Goal: Task Accomplishment & Management: Manage account settings

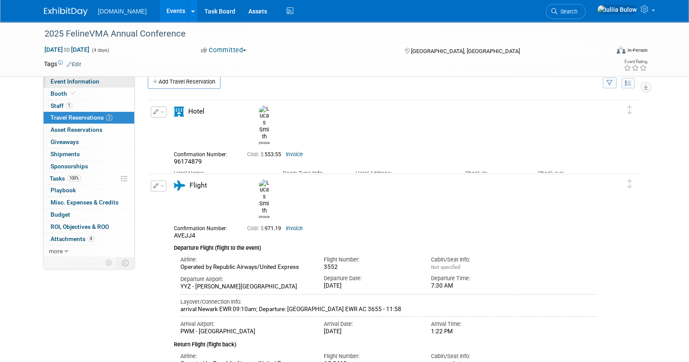
click at [72, 83] on span "Event Information" at bounding box center [75, 81] width 49 height 7
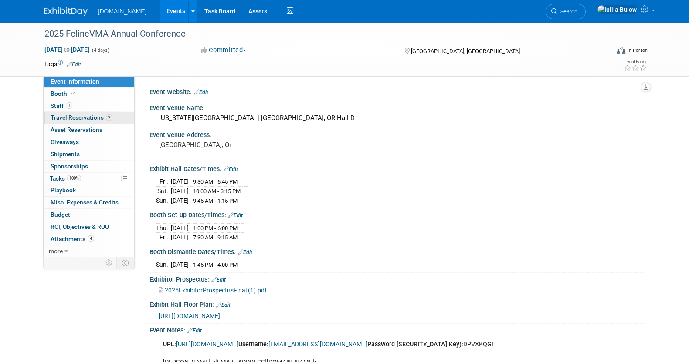
click at [92, 112] on link "2 Travel Reservations 2" at bounding box center [89, 118] width 91 height 12
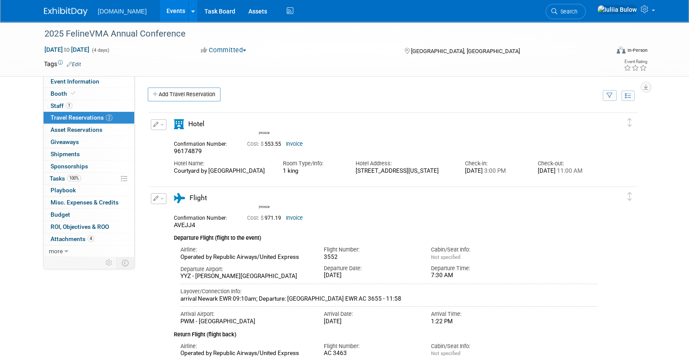
click at [292, 144] on link "Invoice" at bounding box center [294, 144] width 17 height 6
click at [298, 221] on link "Invoice" at bounding box center [294, 218] width 17 height 6
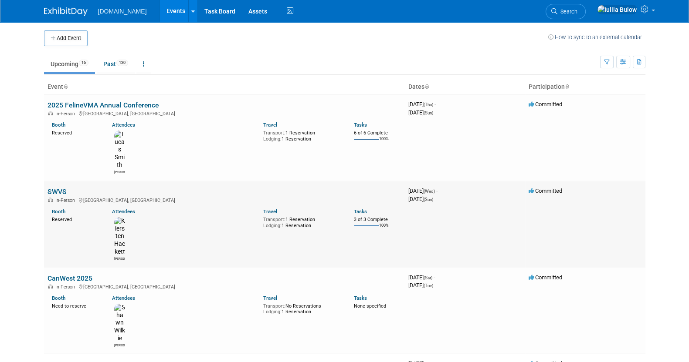
click at [51, 188] on link "SWVS" at bounding box center [56, 192] width 19 height 8
click at [91, 103] on link "2025 FelineVMA Annual Conference" at bounding box center [102, 105] width 111 height 8
click at [59, 188] on link "SWVS" at bounding box center [56, 192] width 19 height 8
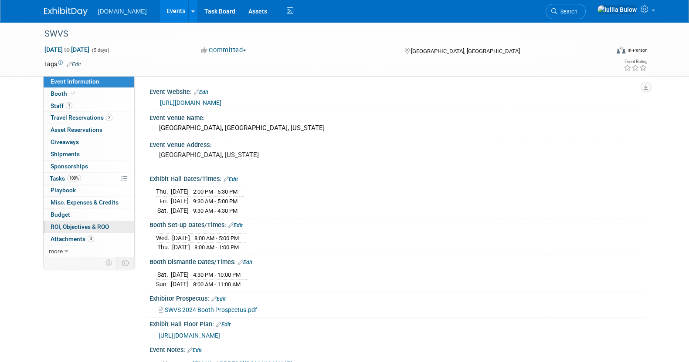
click at [91, 227] on span "ROI, Objectives & ROO 0" at bounding box center [80, 227] width 58 height 7
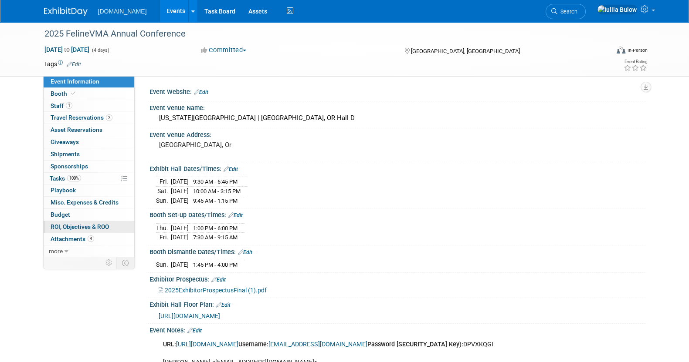
click at [109, 221] on link "0 ROI, Objectives & ROO 0" at bounding box center [89, 227] width 91 height 12
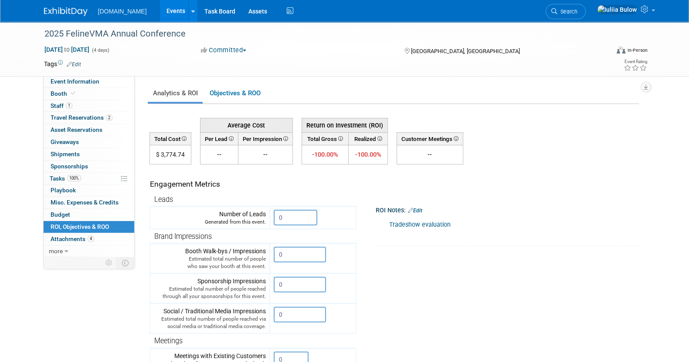
click at [417, 225] on link "Tradeshow evaluation" at bounding box center [419, 224] width 61 height 7
click at [100, 87] on link "Event Information" at bounding box center [89, 82] width 91 height 12
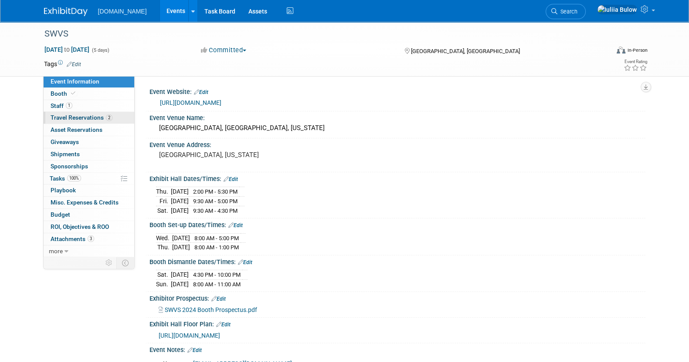
click at [72, 116] on span "Travel Reservations 2" at bounding box center [82, 117] width 62 height 7
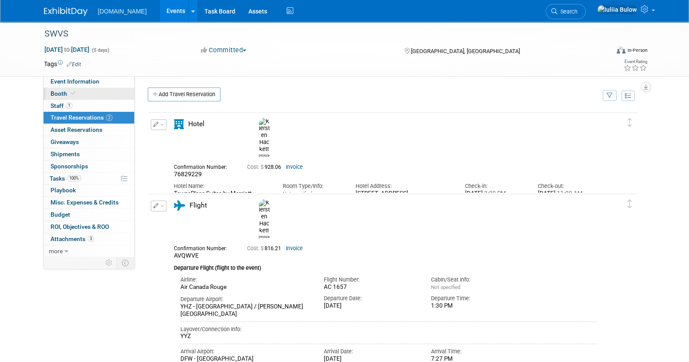
click at [85, 92] on link "Booth" at bounding box center [89, 94] width 91 height 12
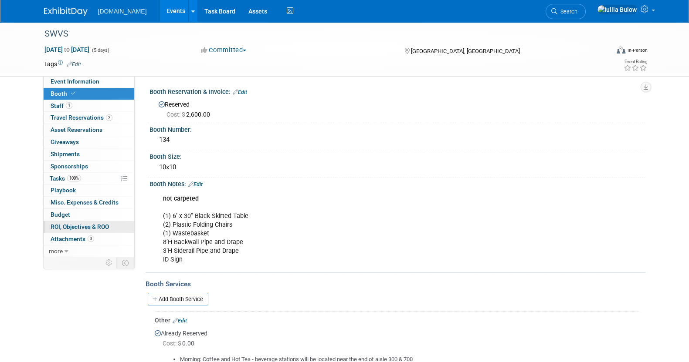
click at [112, 226] on link "0 ROI, Objectives & ROO 0" at bounding box center [89, 227] width 91 height 12
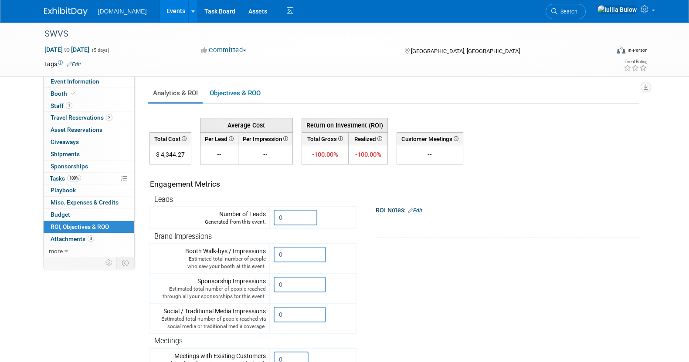
click at [422, 209] on link "Edit" at bounding box center [415, 211] width 14 height 6
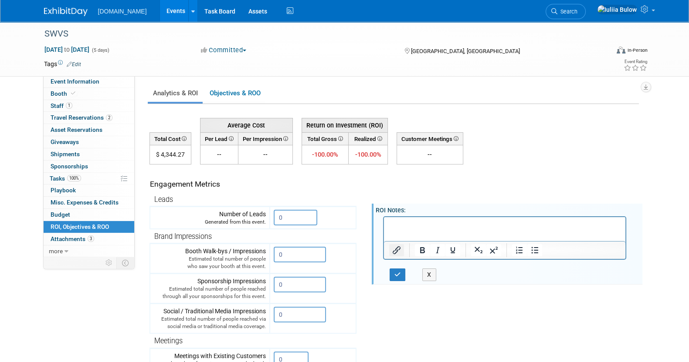
click at [393, 252] on icon "Insert/edit link" at bounding box center [396, 250] width 10 height 10
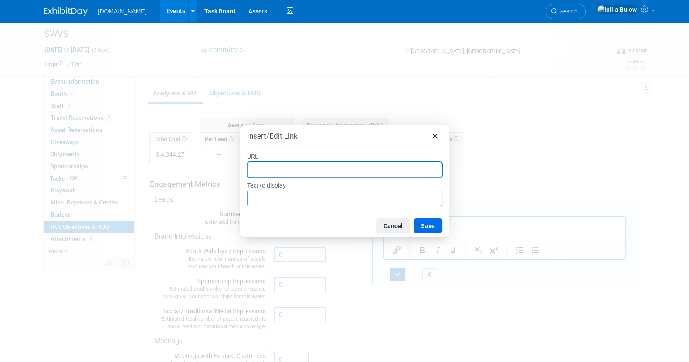
paste input "[URL][DOMAIN_NAME]"
type input "[URL][DOMAIN_NAME]"
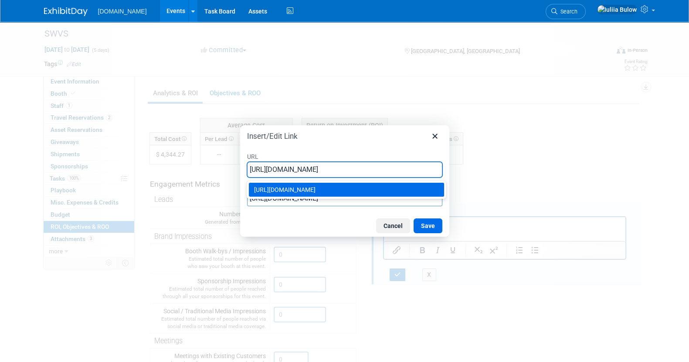
type input "[URL][DOMAIN_NAME]"
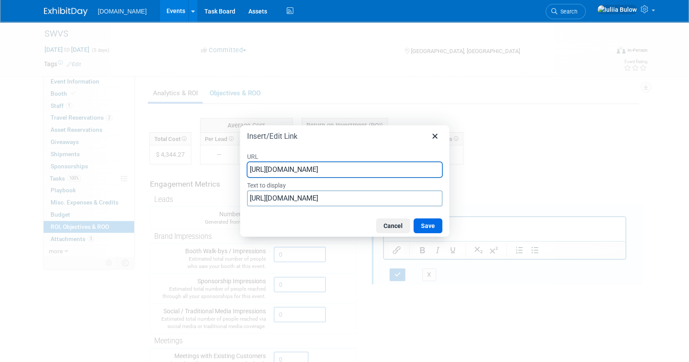
scroll to position [0, 163]
click at [307, 219] on div "Cancel Save" at bounding box center [344, 226] width 209 height 22
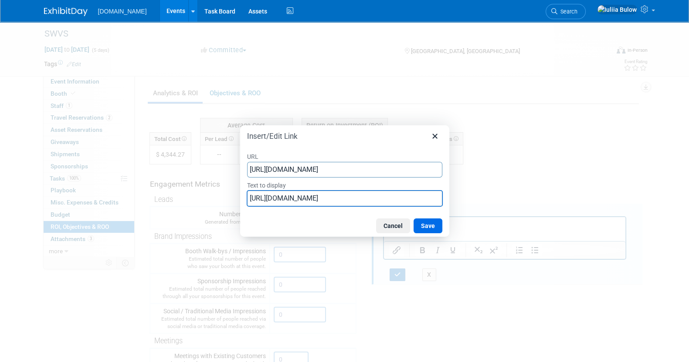
click at [368, 198] on input "[URL][DOMAIN_NAME]" at bounding box center [344, 199] width 195 height 16
type input "R"
type input "Tradeshow evaluation"
click at [433, 223] on button "Save" at bounding box center [427, 226] width 29 height 15
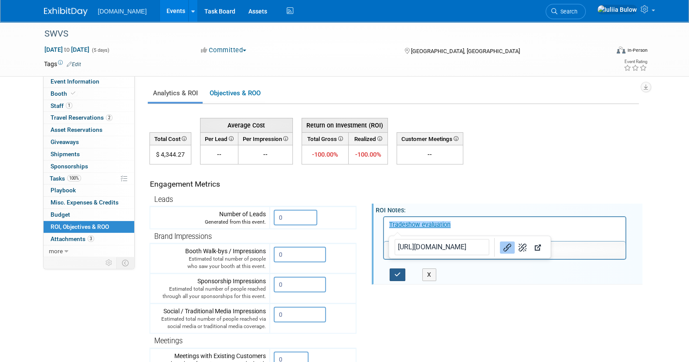
click at [402, 278] on button "button" at bounding box center [398, 275] width 16 height 13
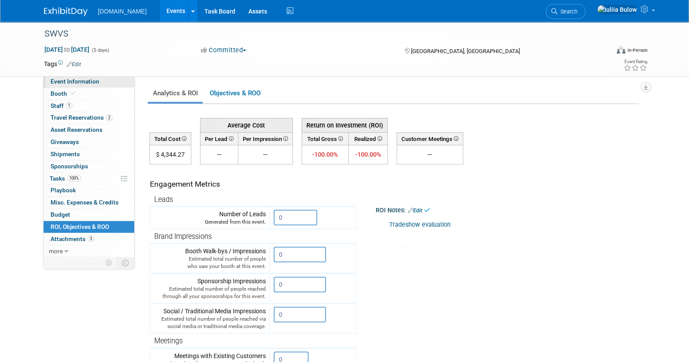
click at [95, 81] on span "Event Information" at bounding box center [75, 81] width 49 height 7
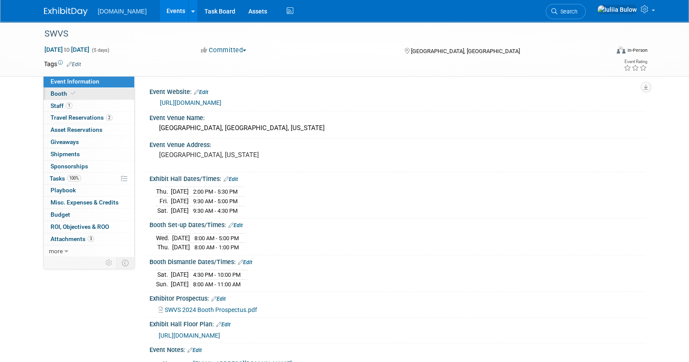
click at [84, 95] on link "Booth" at bounding box center [89, 94] width 91 height 12
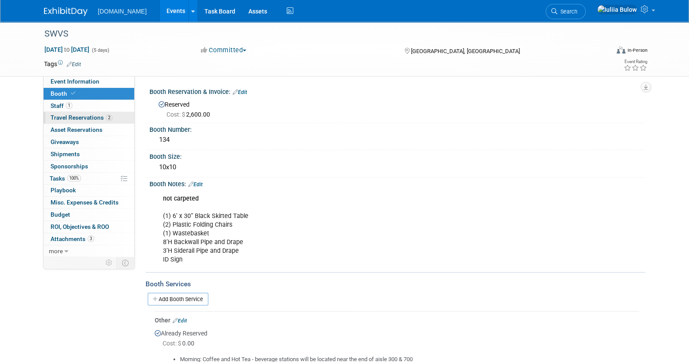
click at [82, 112] on link "2 Travel Reservations 2" at bounding box center [89, 118] width 91 height 12
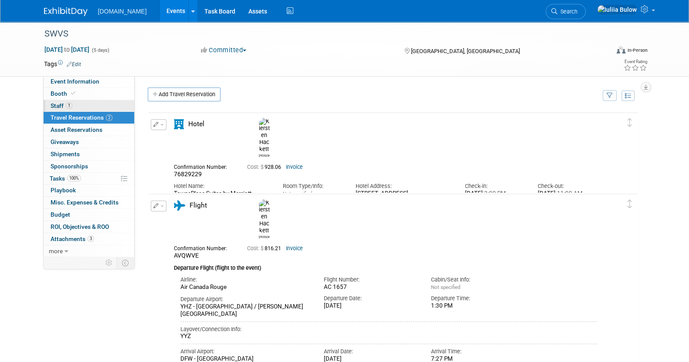
click at [82, 108] on link "1 Staff 1" at bounding box center [89, 106] width 91 height 12
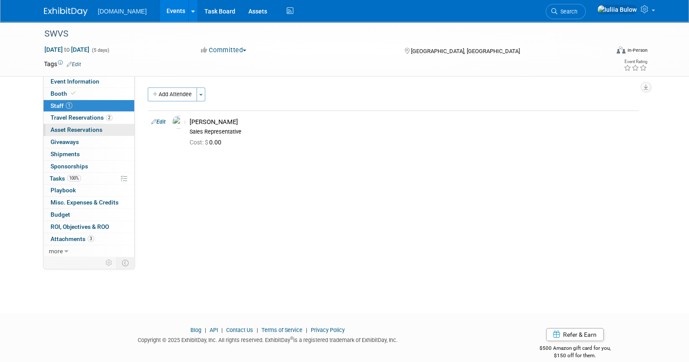
click at [85, 128] on span "Asset Reservations 0" at bounding box center [77, 129] width 52 height 7
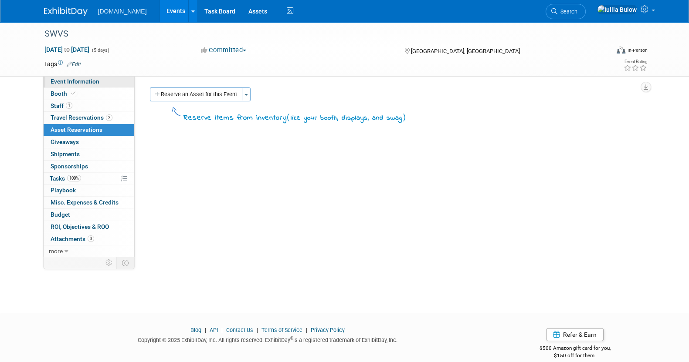
click at [81, 85] on span "Event Information" at bounding box center [75, 81] width 49 height 7
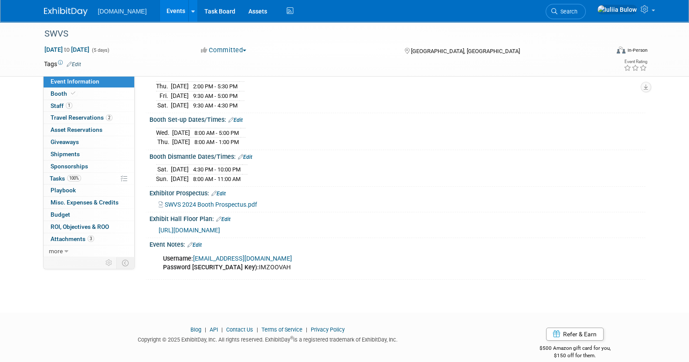
scroll to position [113, 0]
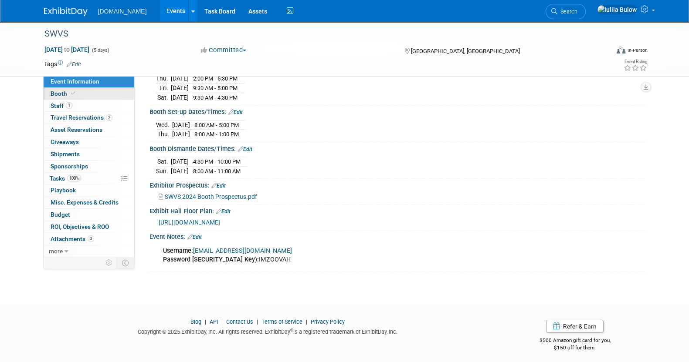
click at [86, 89] on link "Booth" at bounding box center [89, 94] width 91 height 12
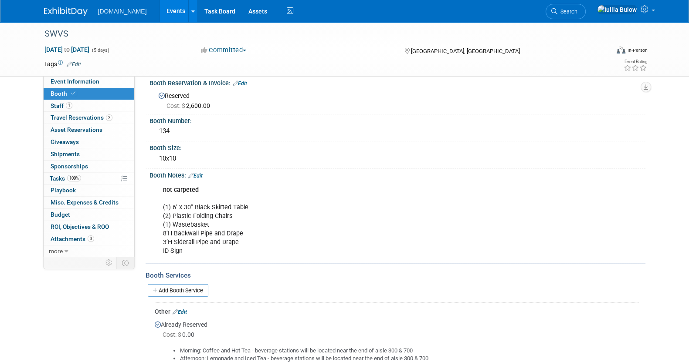
scroll to position [108, 0]
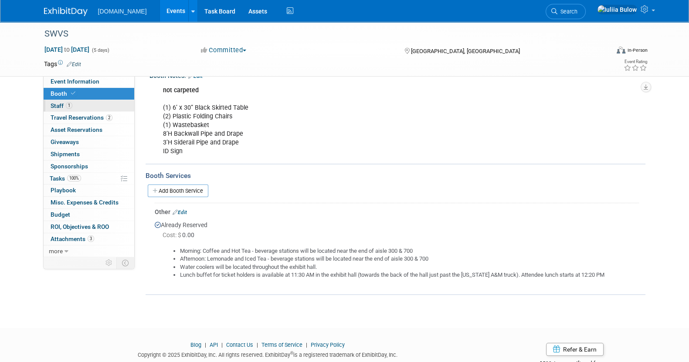
click at [90, 102] on link "1 Staff 1" at bounding box center [89, 106] width 91 height 12
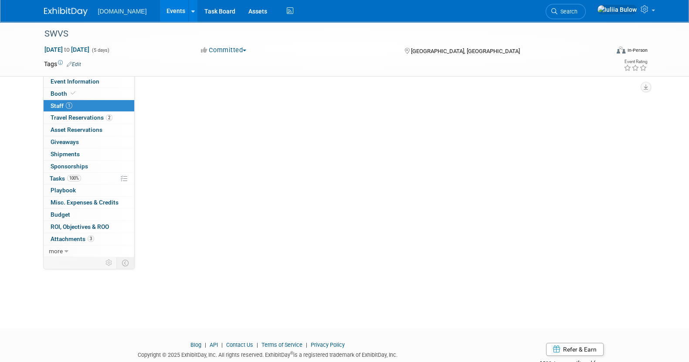
scroll to position [0, 0]
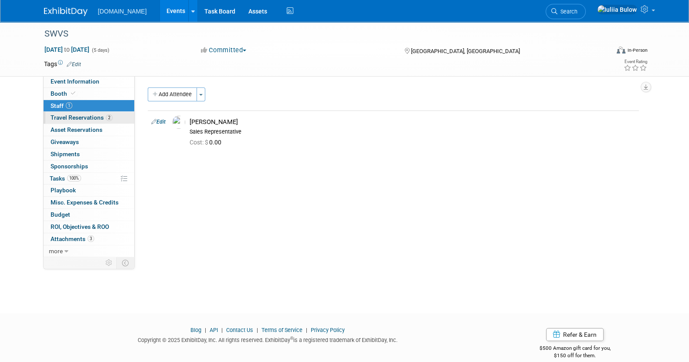
click at [98, 113] on link "2 Travel Reservations 2" at bounding box center [89, 118] width 91 height 12
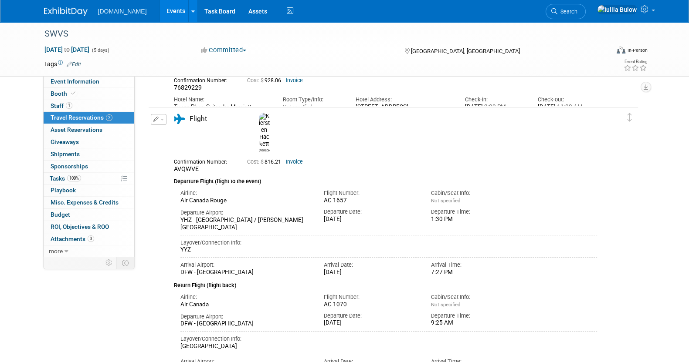
scroll to position [166, 0]
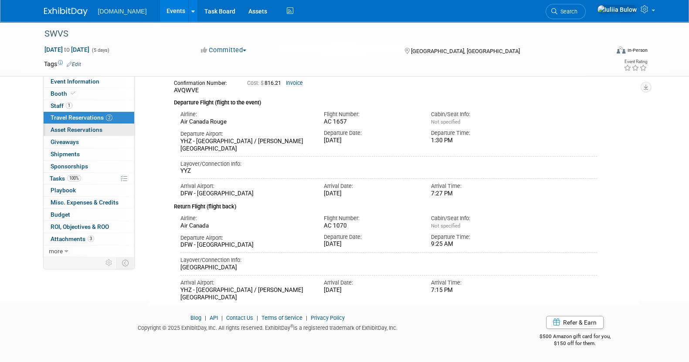
click at [82, 128] on span "Asset Reservations 0" at bounding box center [77, 129] width 52 height 7
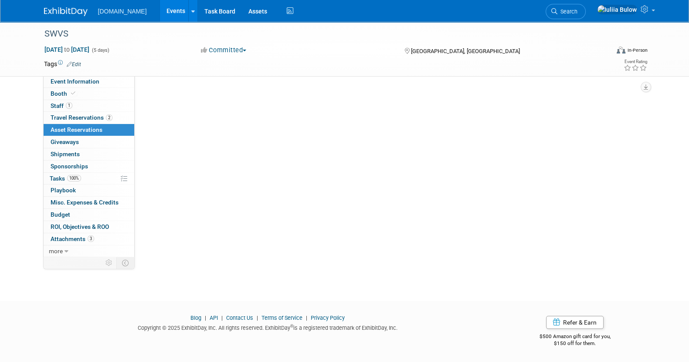
scroll to position [0, 0]
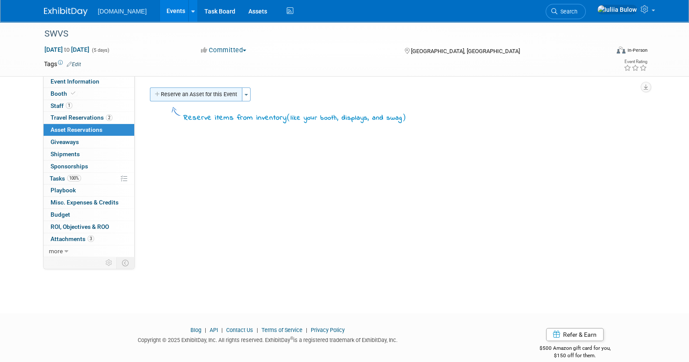
click at [196, 95] on button "Reserve an Asset for this Event" at bounding box center [196, 95] width 92 height 14
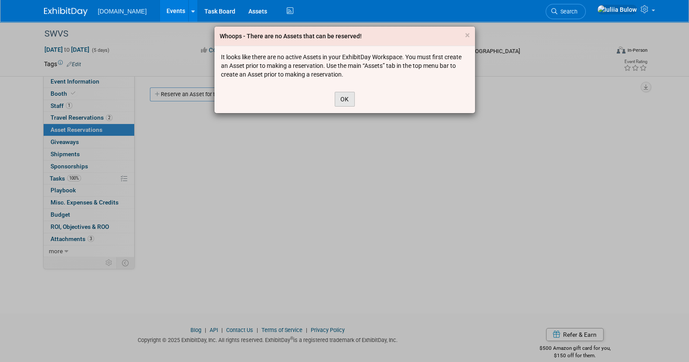
click at [336, 98] on button "OK" at bounding box center [345, 99] width 20 height 15
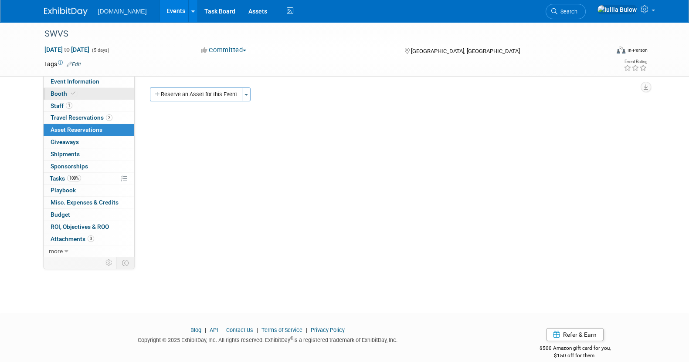
click at [85, 89] on link "Booth" at bounding box center [89, 94] width 91 height 12
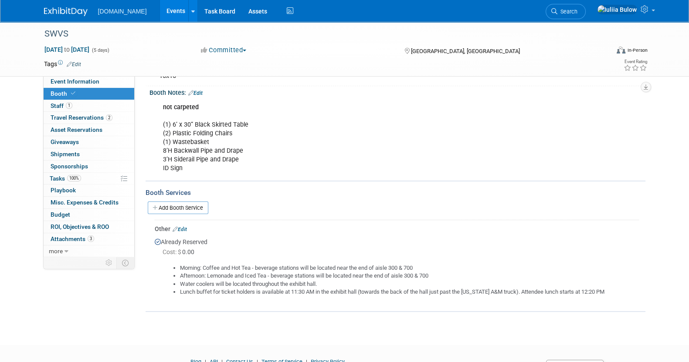
scroll to position [108, 0]
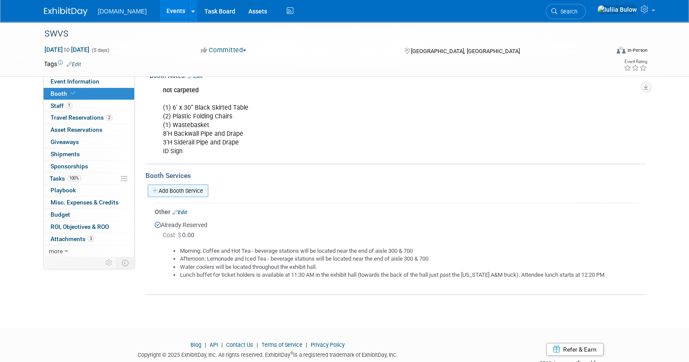
click at [183, 186] on link "Add Booth Service" at bounding box center [178, 191] width 61 height 13
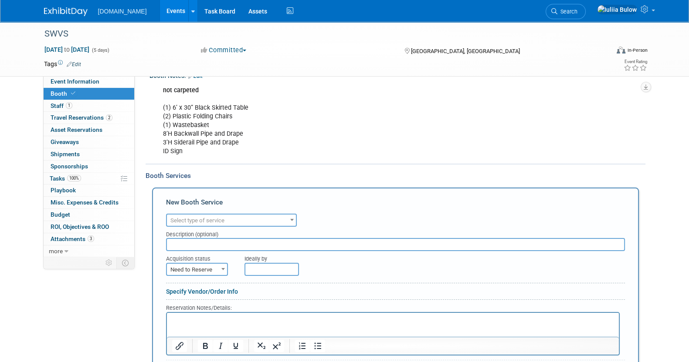
scroll to position [0, 0]
click at [194, 217] on span "Select type of service" at bounding box center [197, 220] width 54 height 7
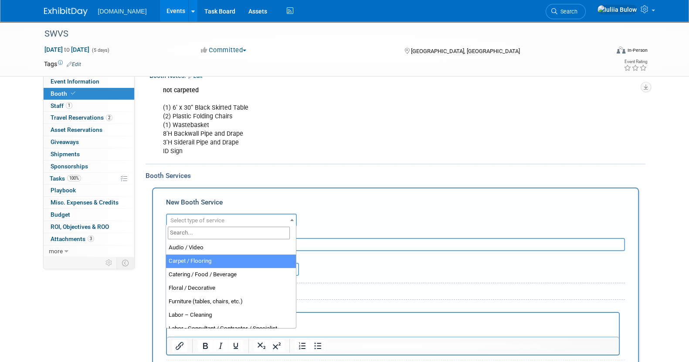
select select "4"
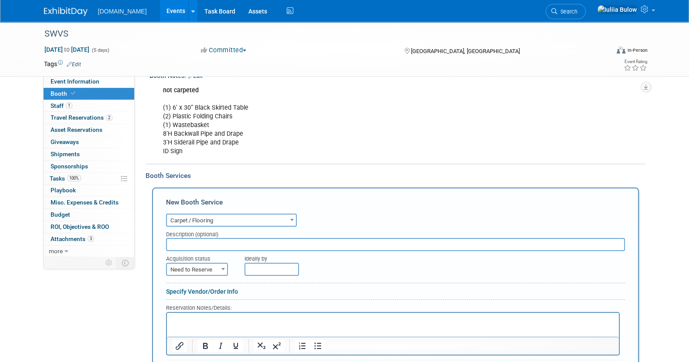
click at [204, 269] on span "Need to Reserve" at bounding box center [197, 270] width 60 height 12
select select "2"
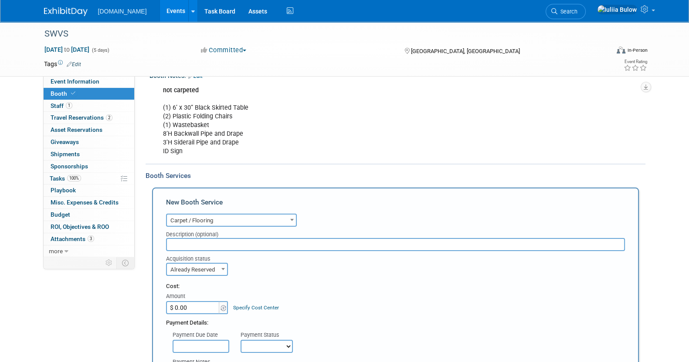
click at [205, 303] on input "$ 0.00" at bounding box center [193, 307] width 54 height 13
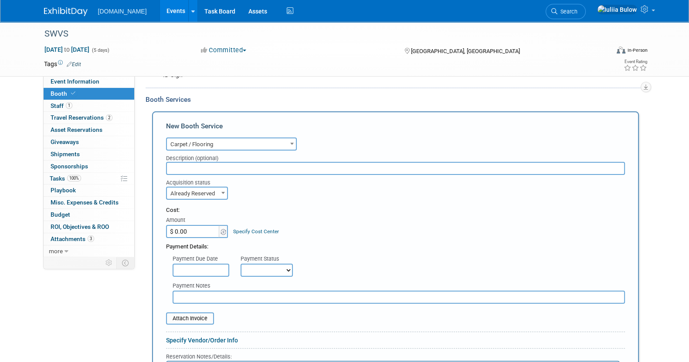
scroll to position [217, 0]
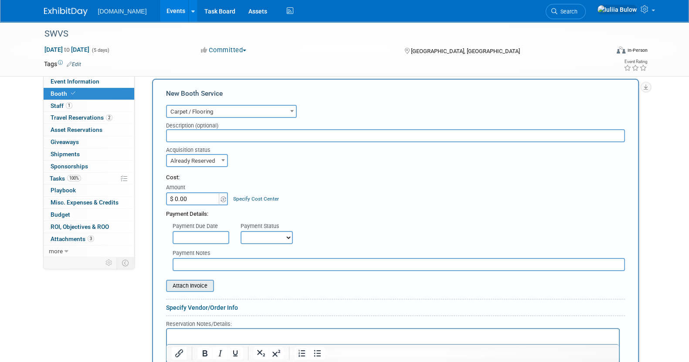
click at [199, 284] on input "file" at bounding box center [161, 286] width 104 height 10
click at [193, 193] on input "$ 0.00" at bounding box center [193, 199] width 54 height 13
click at [196, 195] on input "$ 0.00" at bounding box center [193, 199] width 54 height 13
paste input "text"
drag, startPoint x: 193, startPoint y: 196, endPoint x: 172, endPoint y: 195, distance: 21.0
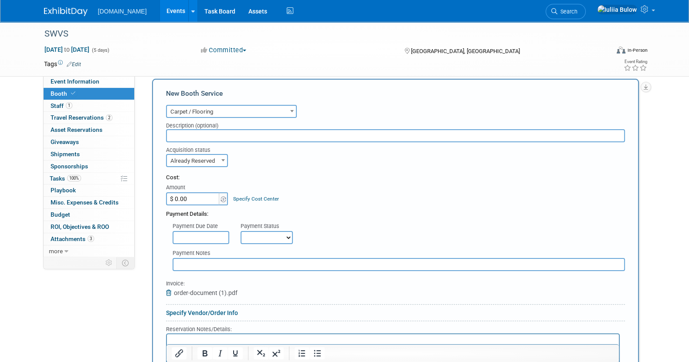
click at [180, 196] on input "$ 0.00" at bounding box center [193, 199] width 54 height 13
paste input "108.24"
type input "$ 108.24"
click at [217, 240] on input "text" at bounding box center [201, 237] width 57 height 13
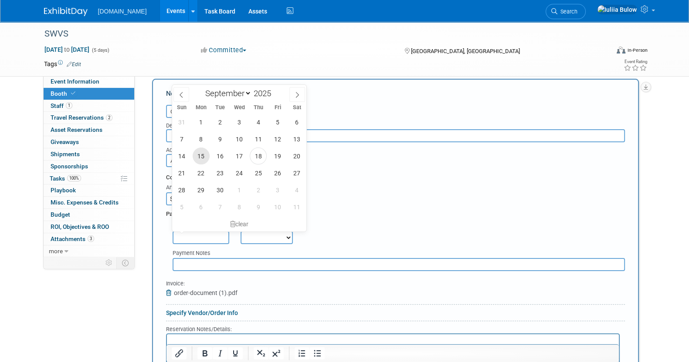
click at [206, 155] on span "15" at bounding box center [201, 156] width 17 height 17
type input "[DATE]"
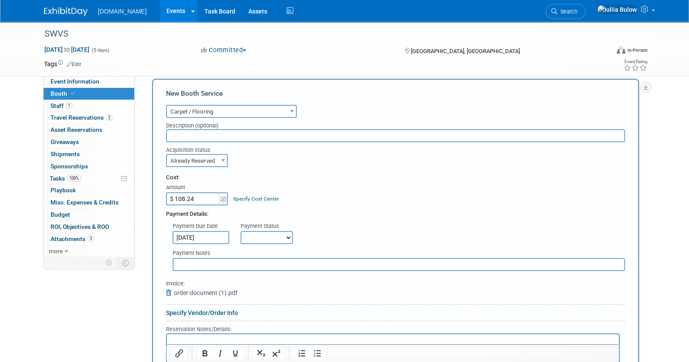
click at [266, 236] on select "Not Paid Yet Partially Paid Paid in Full" at bounding box center [267, 237] width 52 height 13
select select "1"
click at [241, 231] on select "Not Paid Yet Partially Paid Paid in Full" at bounding box center [267, 237] width 52 height 13
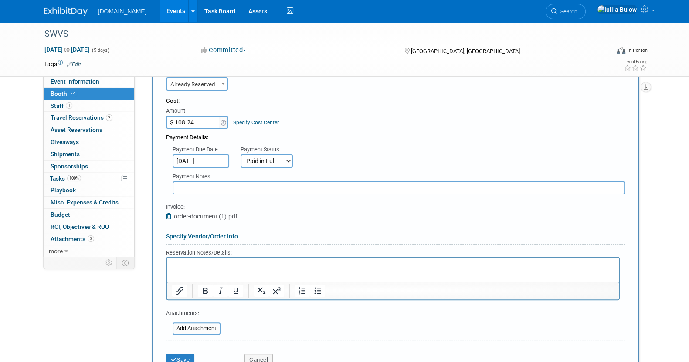
scroll to position [327, 0]
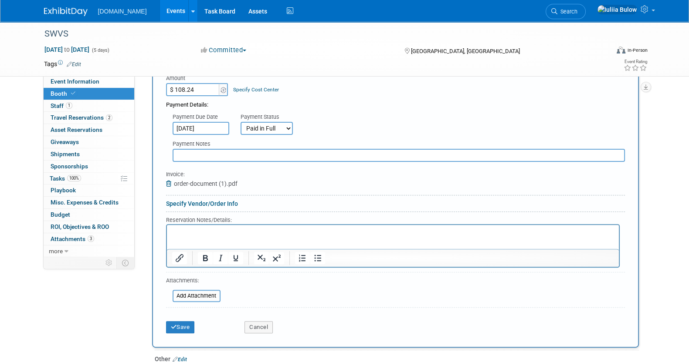
click at [196, 153] on input "text" at bounding box center [399, 155] width 452 height 13
click at [185, 327] on button "Save" at bounding box center [180, 328] width 29 height 12
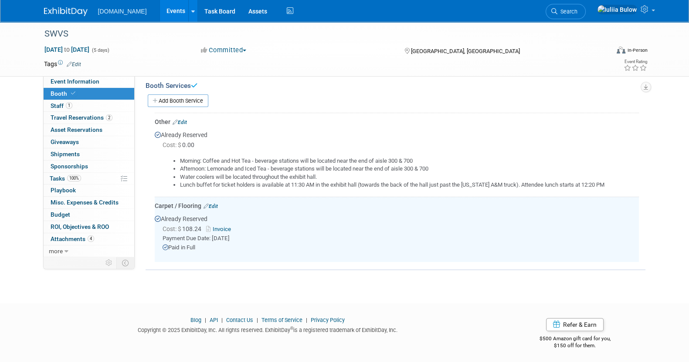
scroll to position [144, 0]
